Goal: Find specific page/section: Find specific page/section

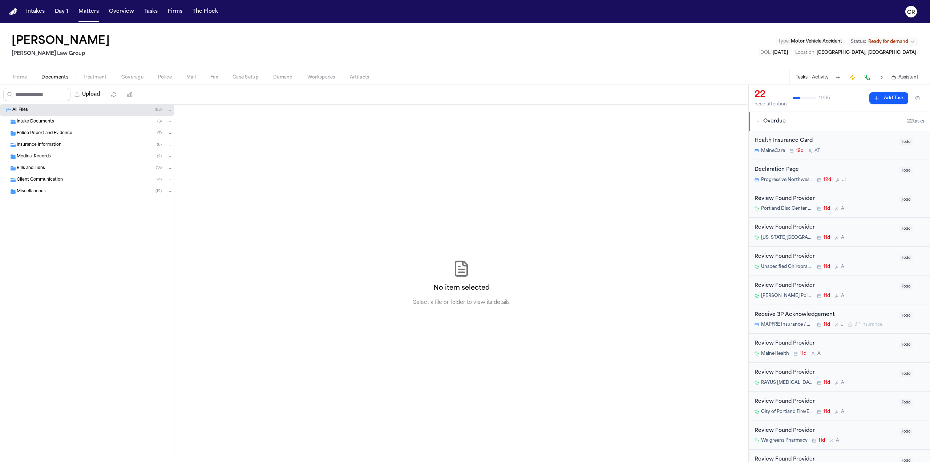
scroll to position [127, 0]
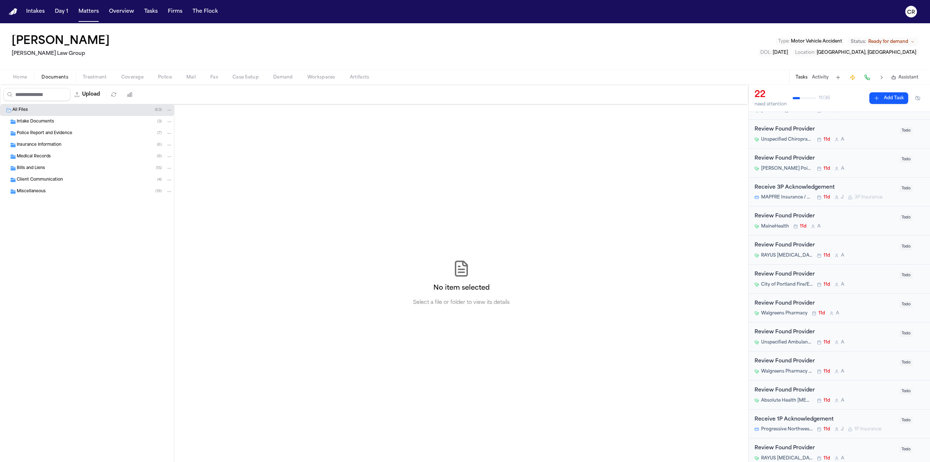
click at [238, 148] on div "No item selected Select a file or folder to view its details" at bounding box center [461, 283] width 574 height 358
click at [19, 78] on span "Home" at bounding box center [20, 77] width 14 height 6
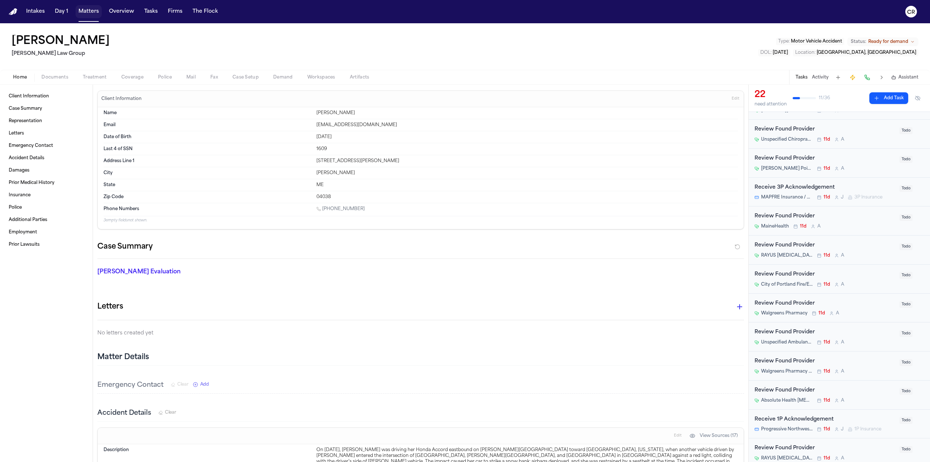
click at [80, 10] on button "Matters" at bounding box center [89, 11] width 26 height 13
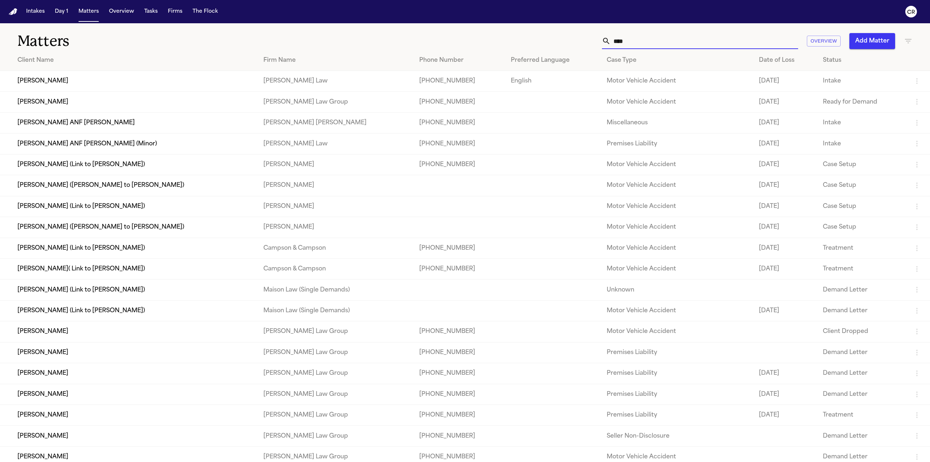
drag, startPoint x: 658, startPoint y: 44, endPoint x: 486, endPoint y: 28, distance: 172.6
click at [486, 28] on div "Matters **** Overview Add Matter" at bounding box center [465, 36] width 930 height 27
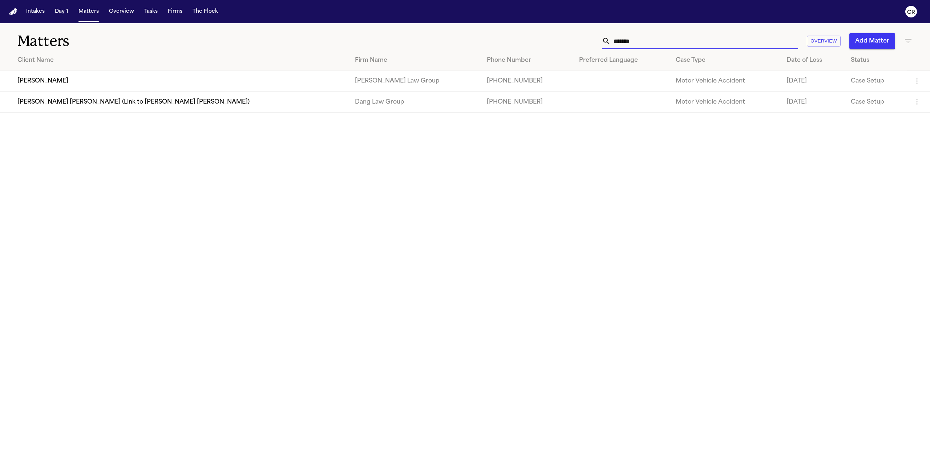
type input "*******"
click at [142, 78] on td "[PERSON_NAME]" at bounding box center [174, 81] width 349 height 21
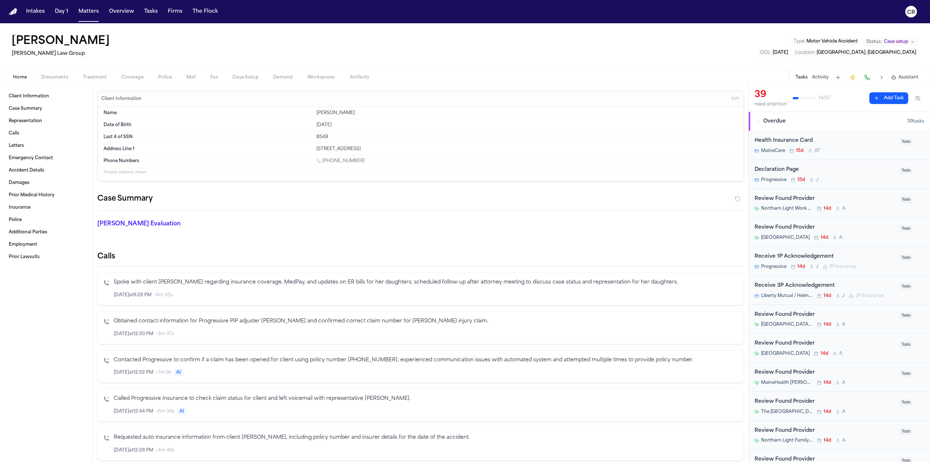
click at [48, 78] on span "Documents" at bounding box center [54, 77] width 27 height 6
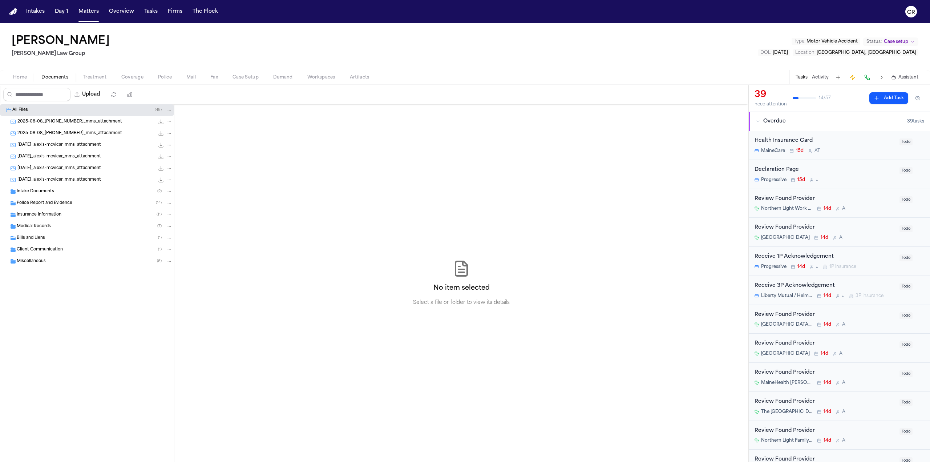
click at [66, 200] on span "Police Report and Evidence" at bounding box center [45, 203] width 56 height 6
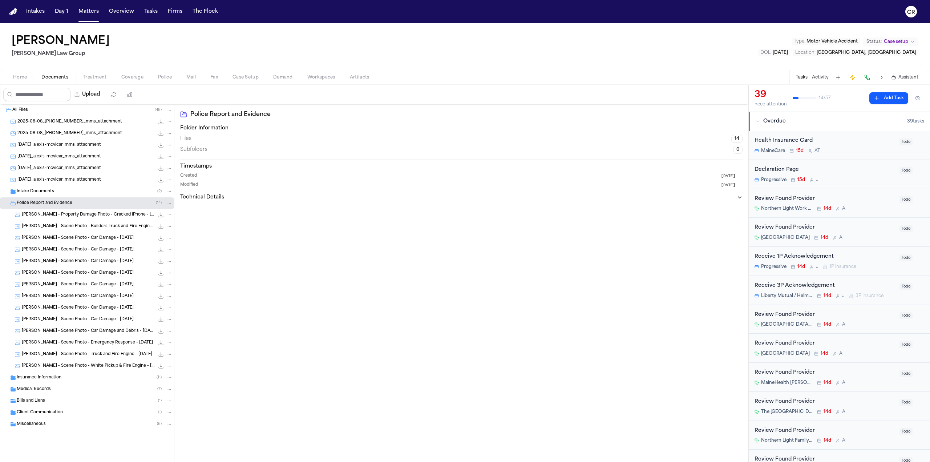
click at [68, 376] on div "Insurance Information ( 11 )" at bounding box center [95, 377] width 156 height 7
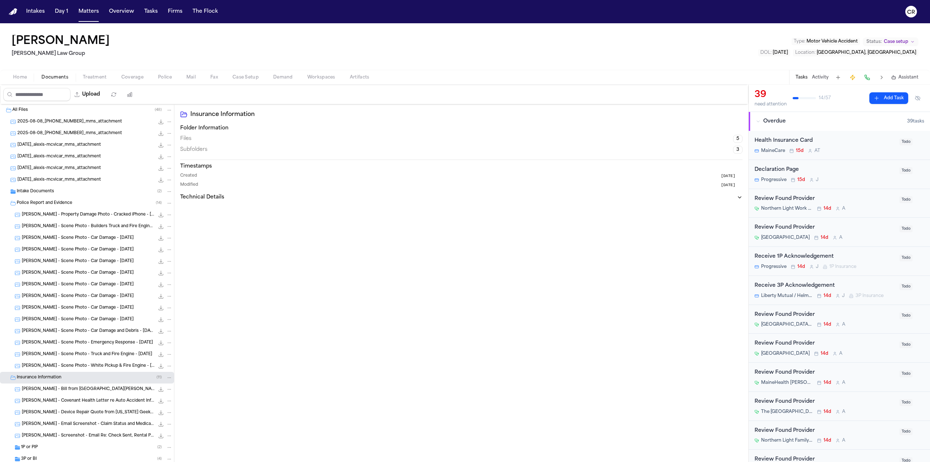
click at [67, 193] on div "Intake Documents ( 2 )" at bounding box center [95, 191] width 156 height 7
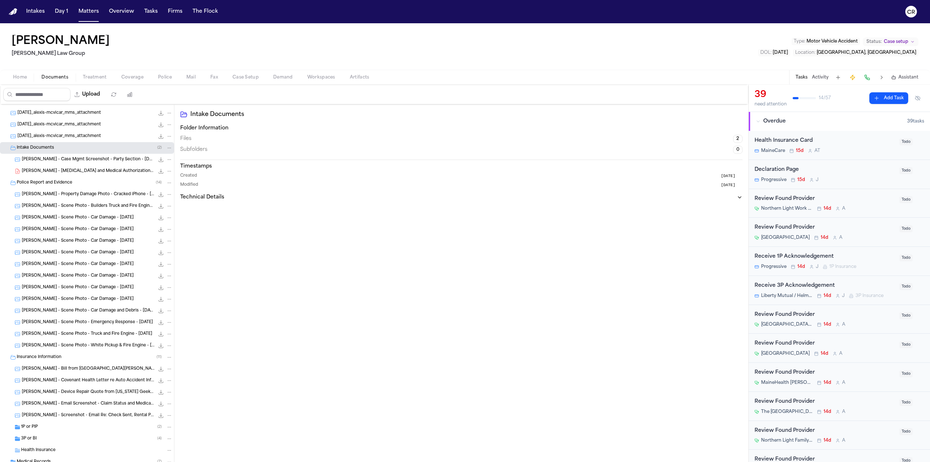
scroll to position [101, 0]
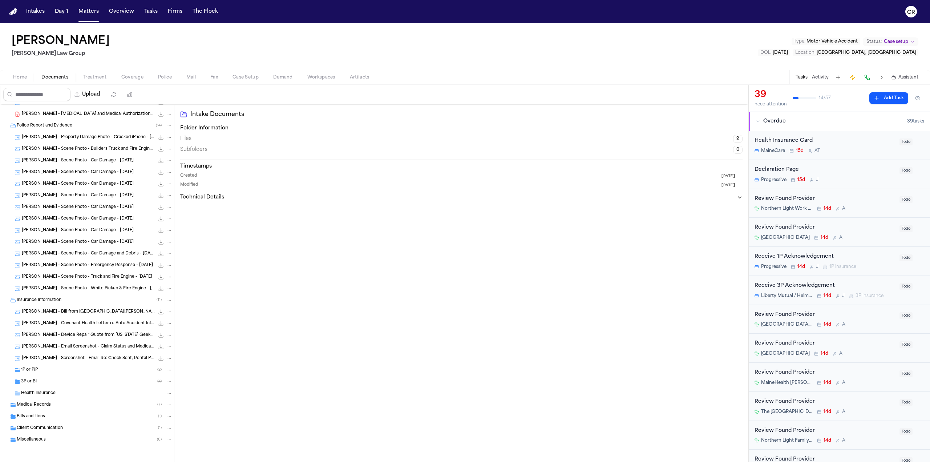
click at [89, 402] on div "Medical Records ( 7 )" at bounding box center [95, 405] width 156 height 7
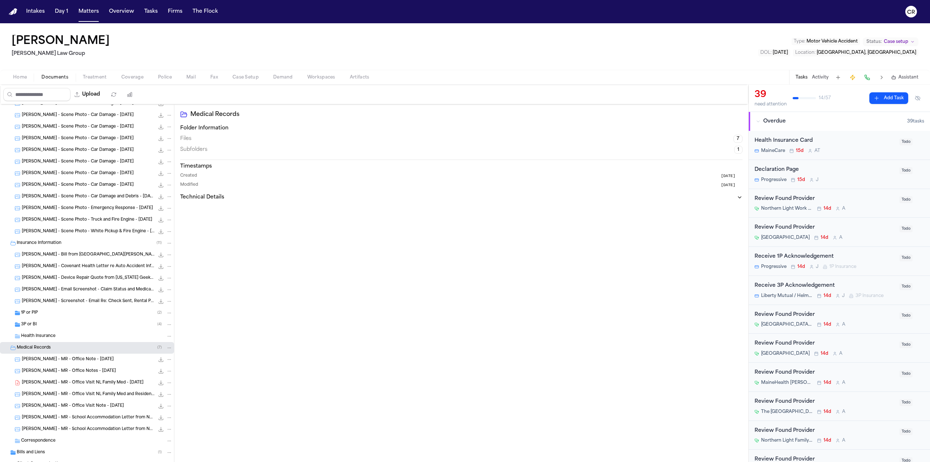
scroll to position [194, 0]
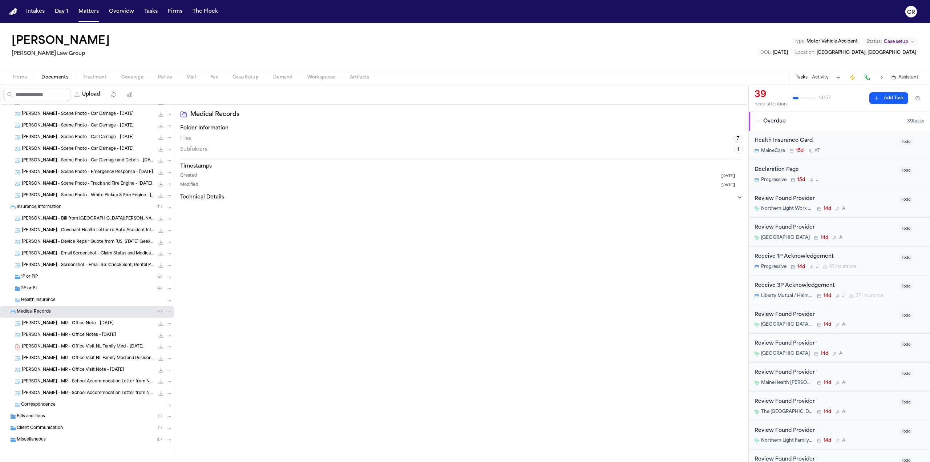
click at [78, 435] on div "Miscellaneous ( 6 )" at bounding box center [87, 440] width 174 height 12
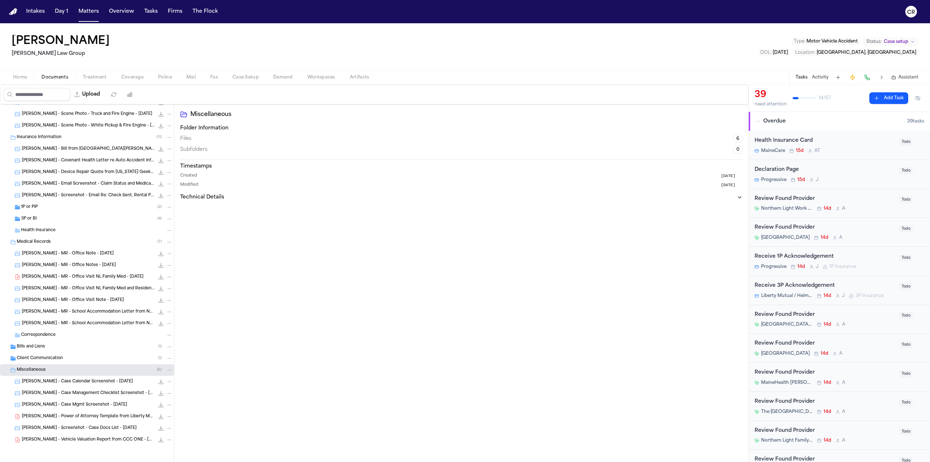
drag, startPoint x: 102, startPoint y: 431, endPoint x: 92, endPoint y: 453, distance: 24.2
click at [92, 453] on div "[PERSON_NAME] - Scene Photo - Car Damage - [DATE] 89.1 KB • JPG [PERSON_NAME] -…" at bounding box center [87, 161] width 174 height 641
drag, startPoint x: 80, startPoint y: 11, endPoint x: 141, endPoint y: 22, distance: 61.6
click at [80, 11] on button "Matters" at bounding box center [89, 11] width 26 height 13
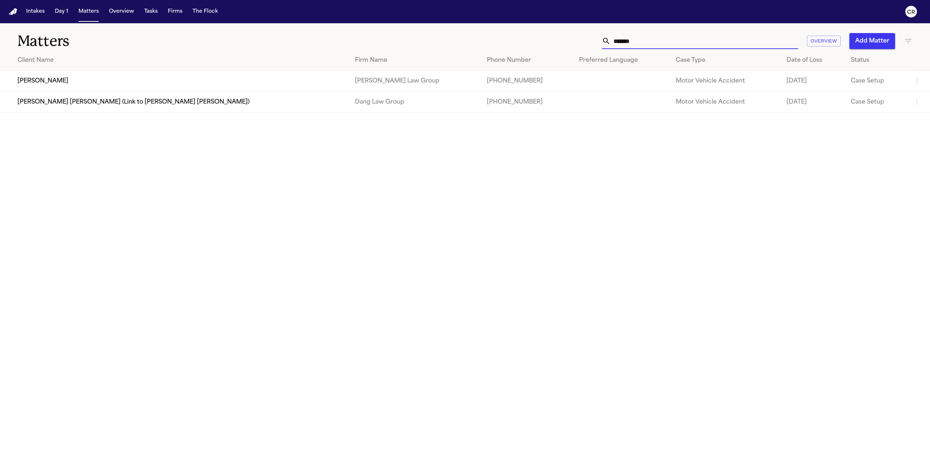
drag, startPoint x: 657, startPoint y: 41, endPoint x: 526, endPoint y: 29, distance: 131.4
click at [527, 29] on div "Matters ******* Overview Add Matter" at bounding box center [465, 36] width 930 height 27
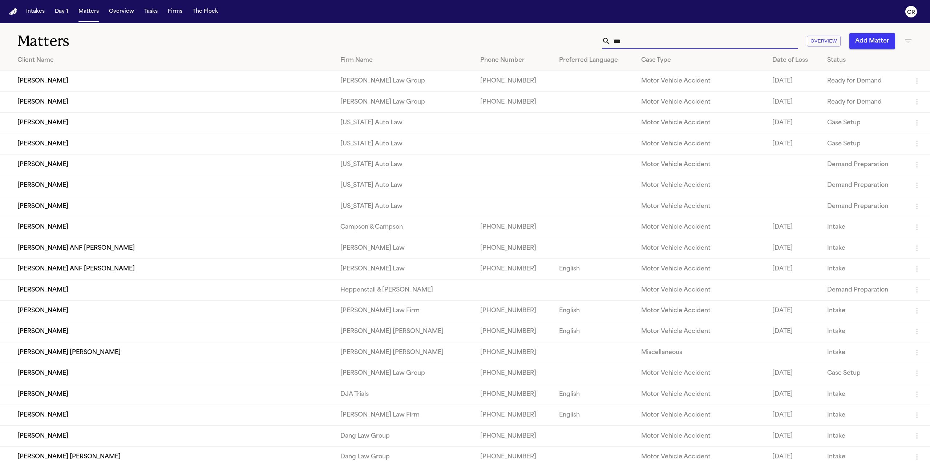
type input "****"
